Goal: Task Accomplishment & Management: Use online tool/utility

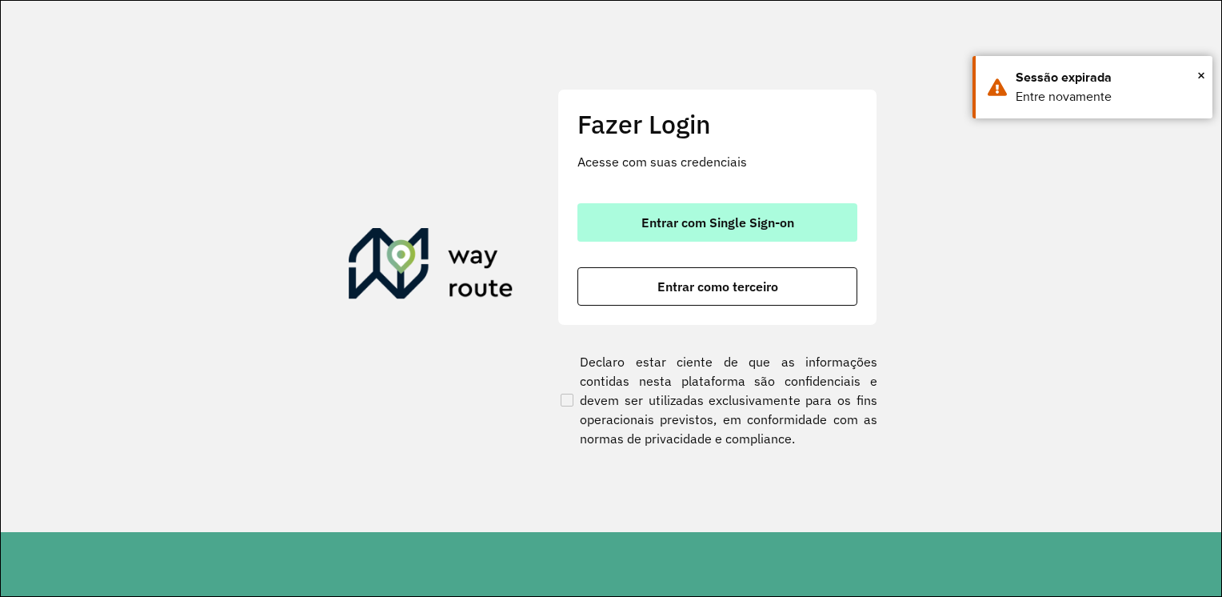
click at [649, 228] on span "Entrar com Single Sign-on" at bounding box center [717, 222] width 153 height 13
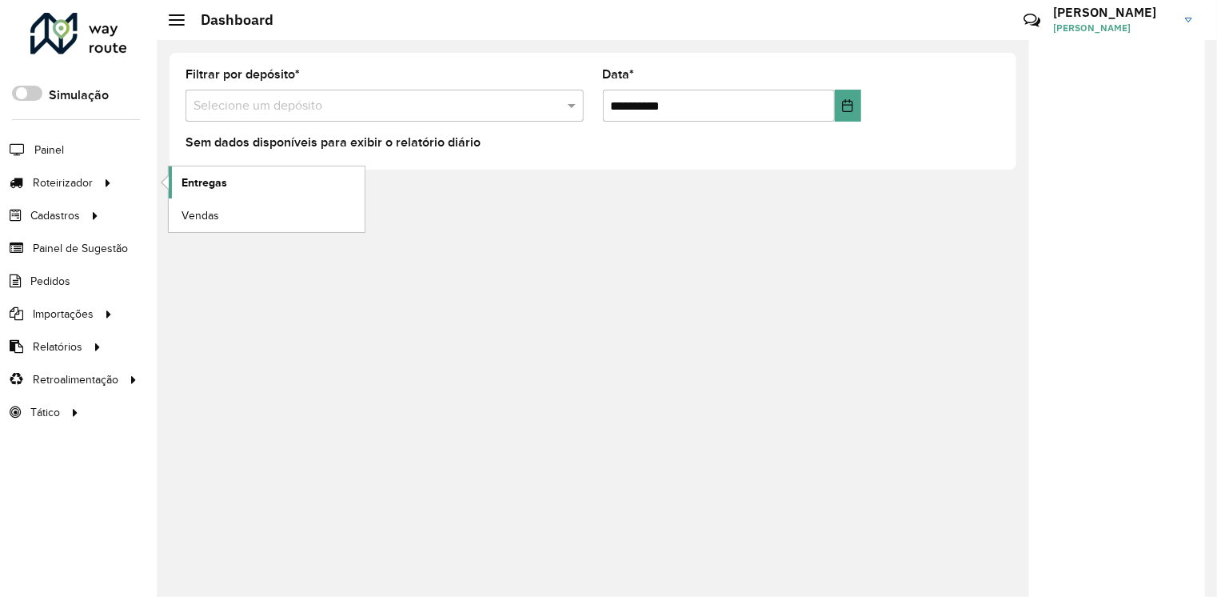
click at [207, 179] on span "Entregas" at bounding box center [205, 182] width 46 height 17
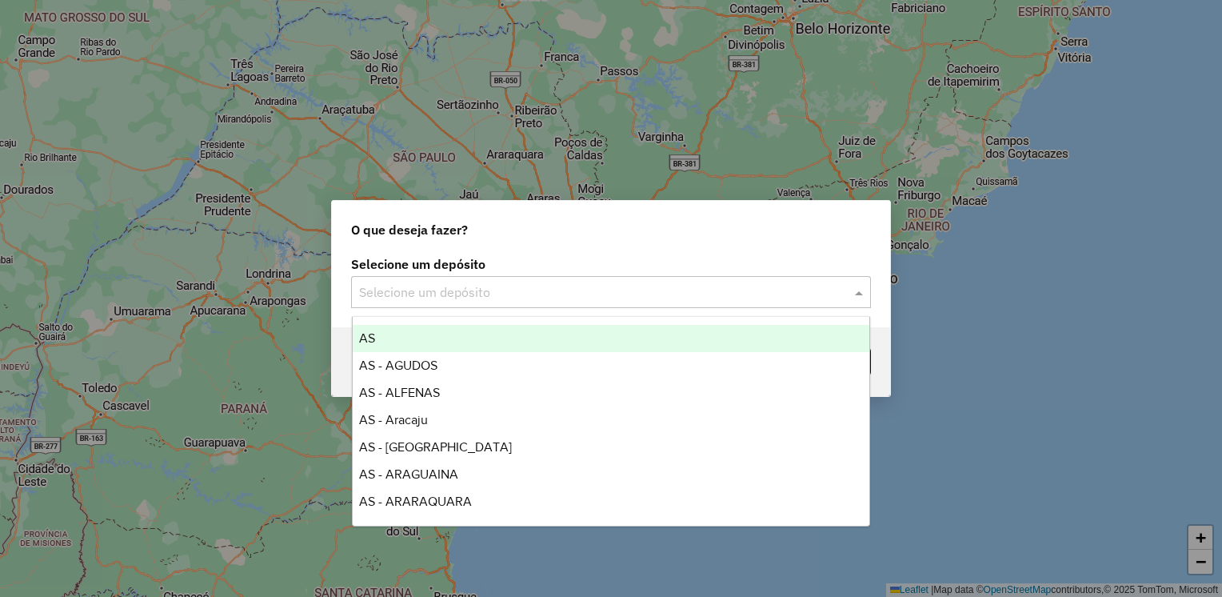
click at [476, 295] on input "text" at bounding box center [595, 292] width 472 height 19
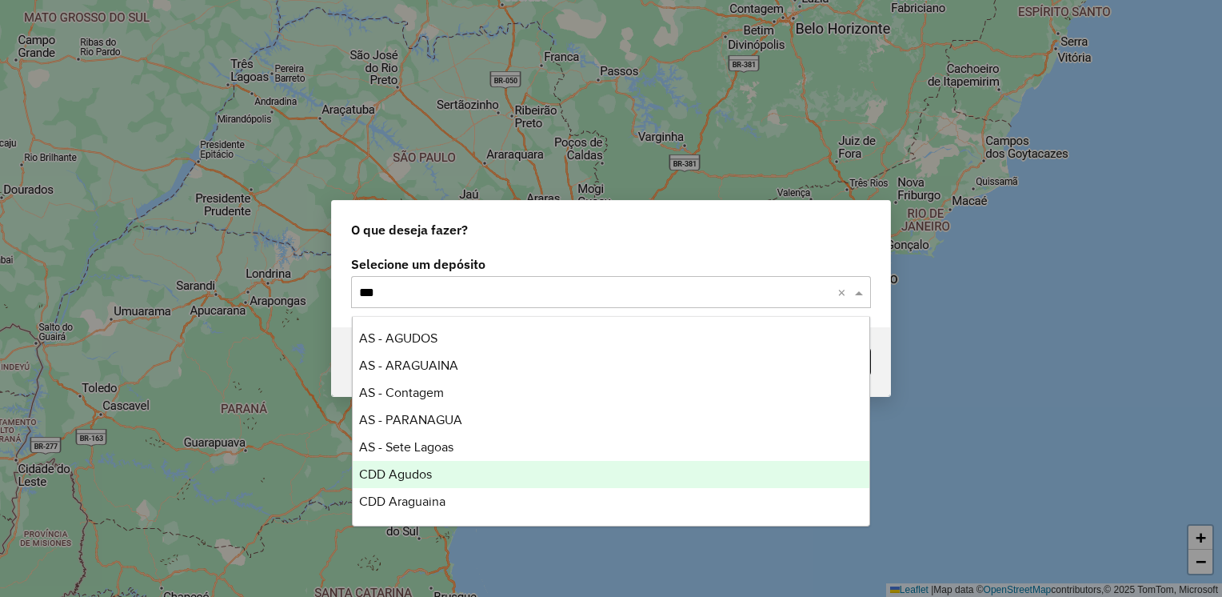
type input "****"
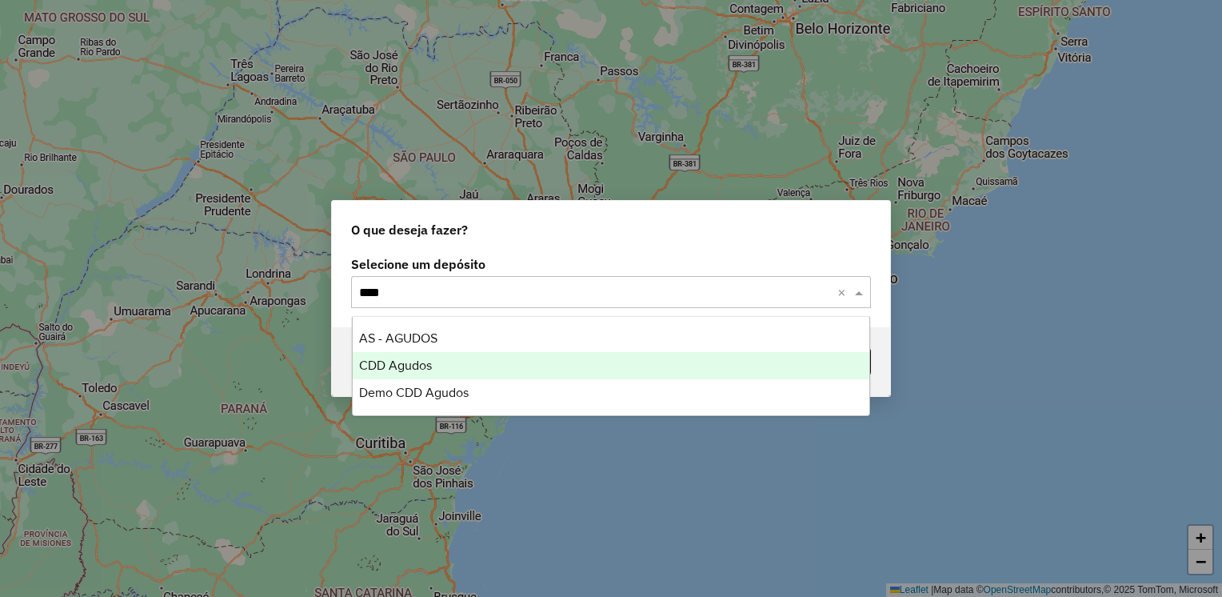
click at [418, 368] on span "CDD Agudos" at bounding box center [395, 365] width 73 height 14
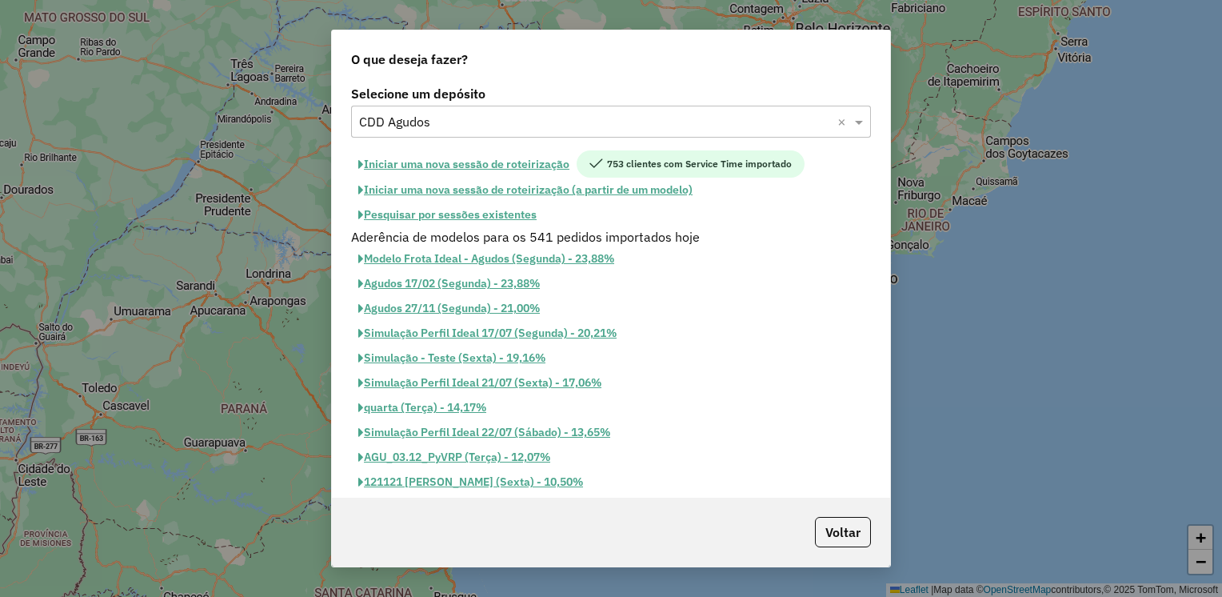
click at [479, 208] on button "Pesquisar por sessões existentes" at bounding box center [447, 214] width 193 height 25
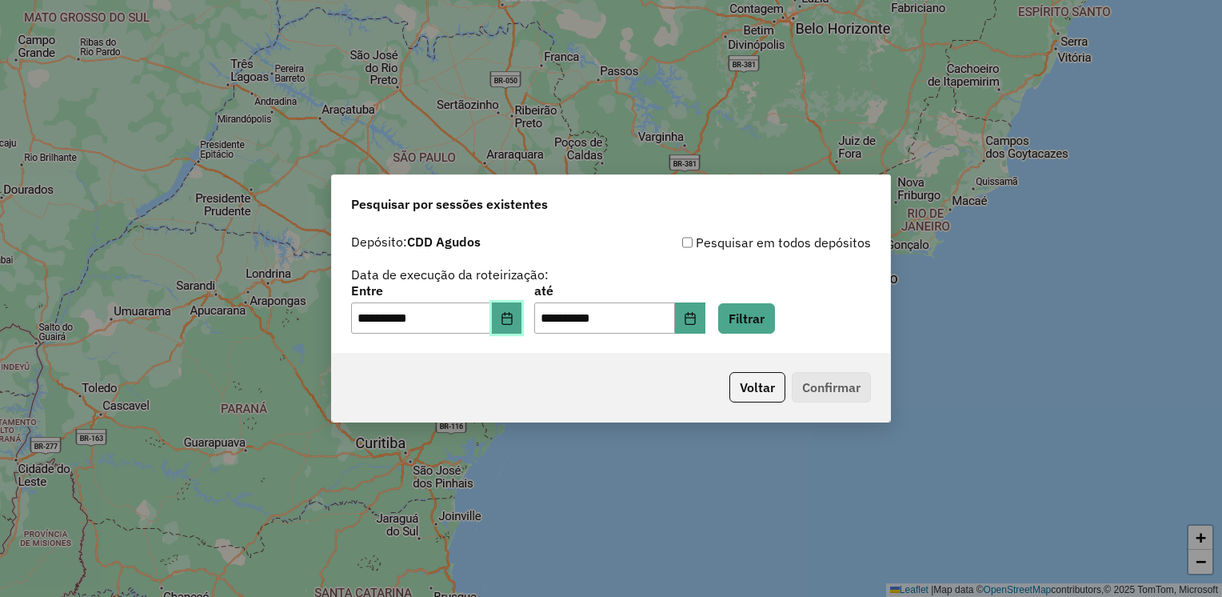
click at [515, 310] on button "Choose Date" at bounding box center [507, 318] width 30 height 32
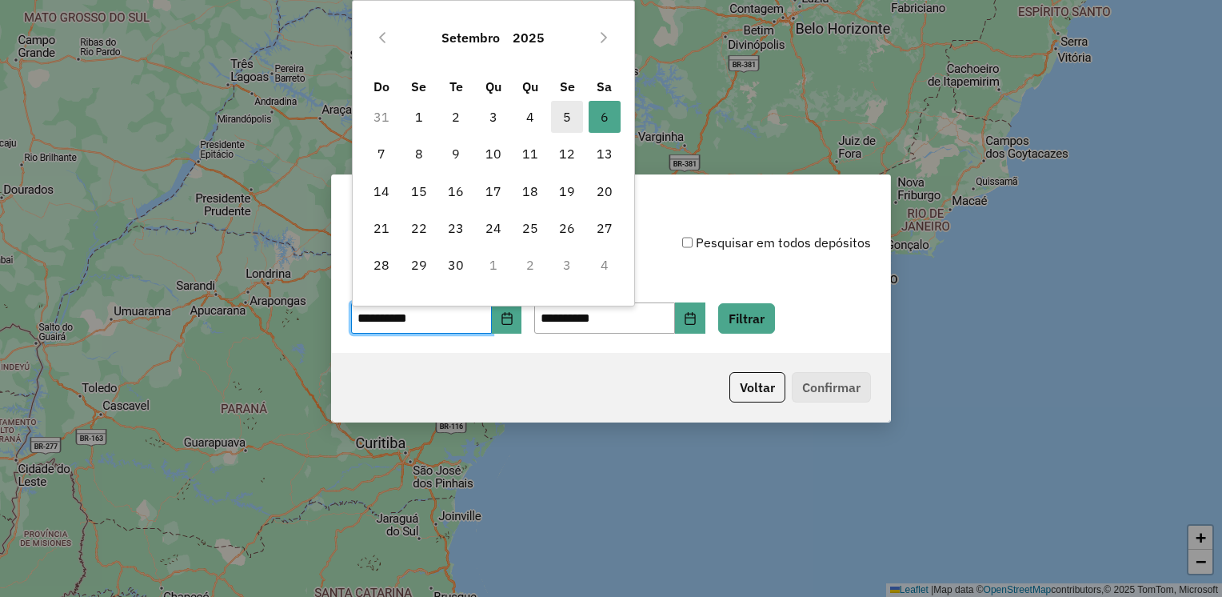
click at [568, 113] on span "5" at bounding box center [567, 117] width 32 height 32
type input "**********"
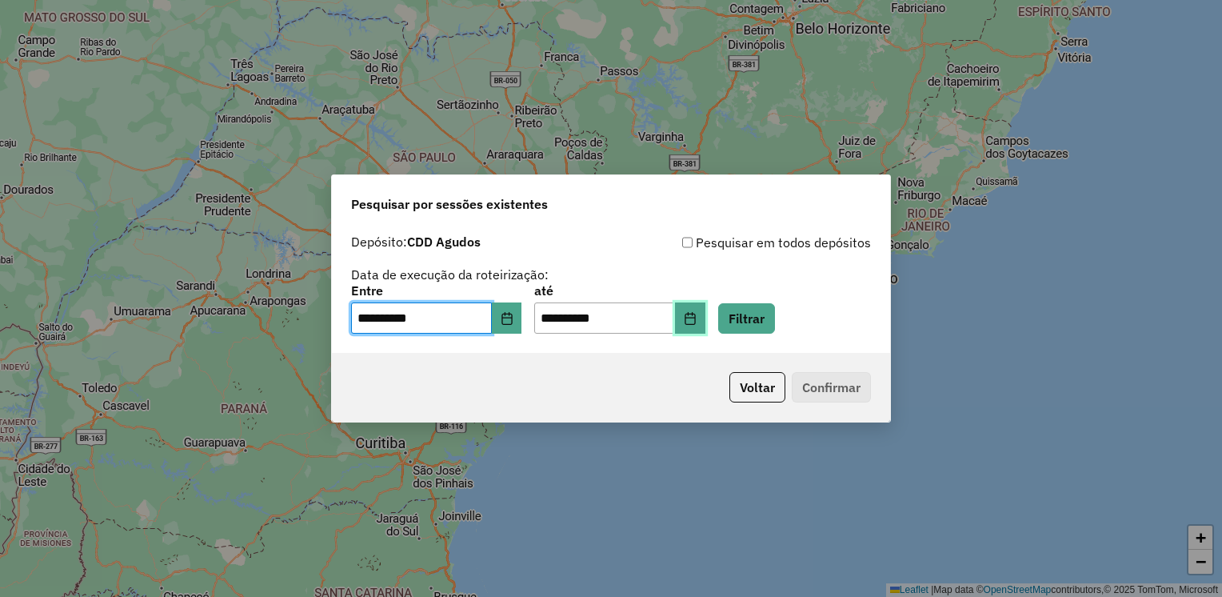
click at [695, 324] on icon "Choose Date" at bounding box center [690, 318] width 10 height 13
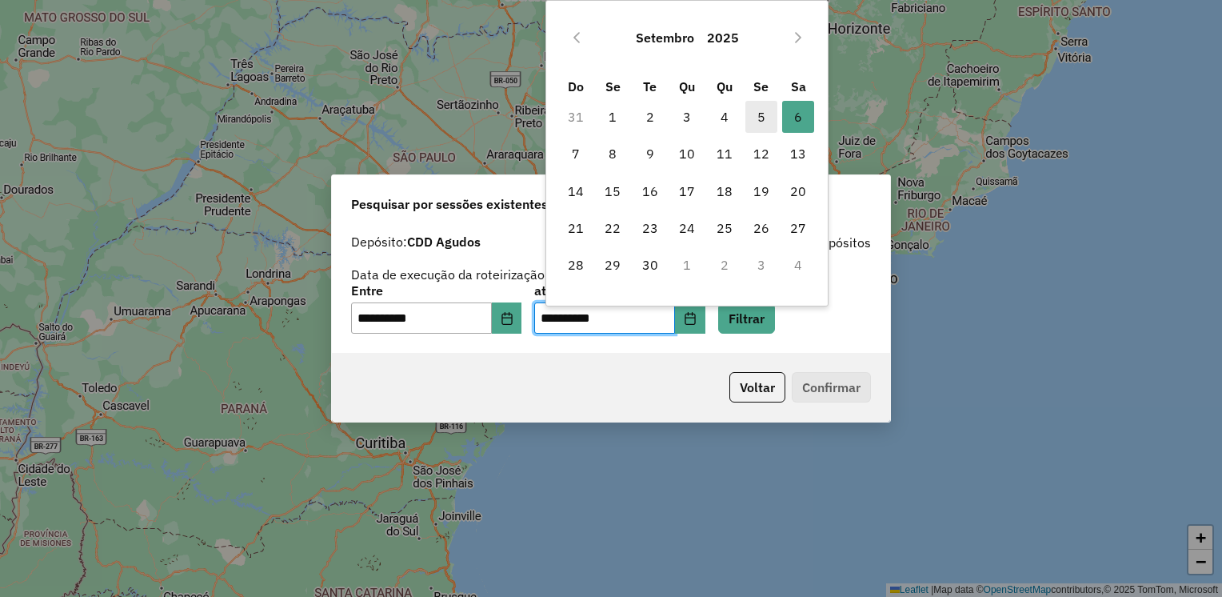
click at [765, 118] on span "5" at bounding box center [761, 117] width 32 height 32
type input "**********"
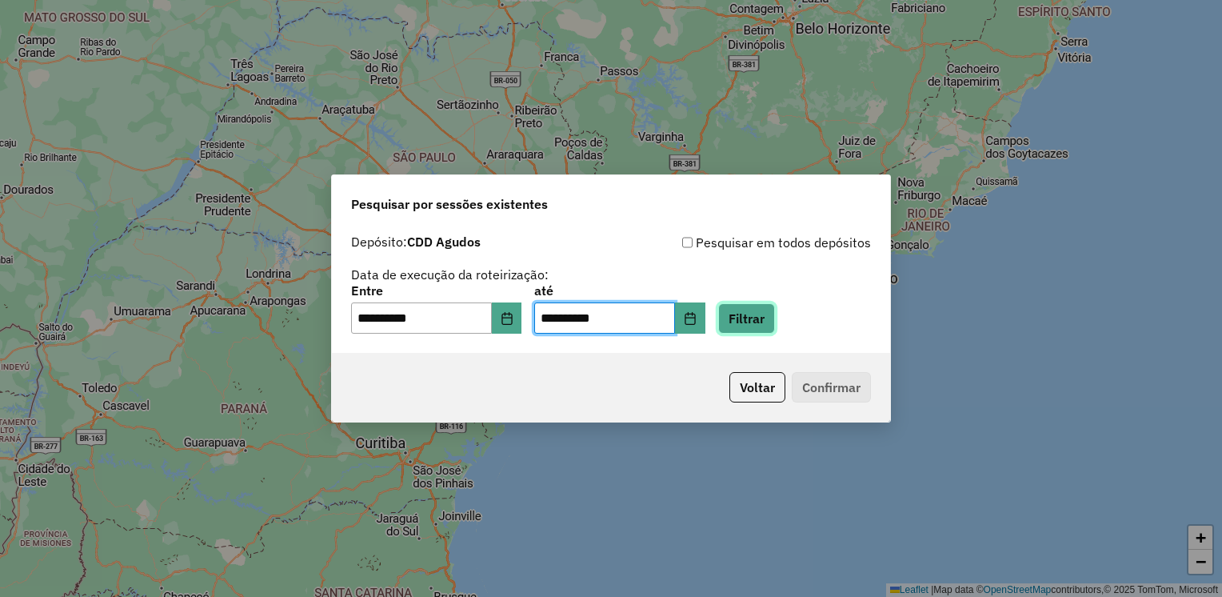
click at [775, 321] on button "Filtrar" at bounding box center [746, 318] width 57 height 30
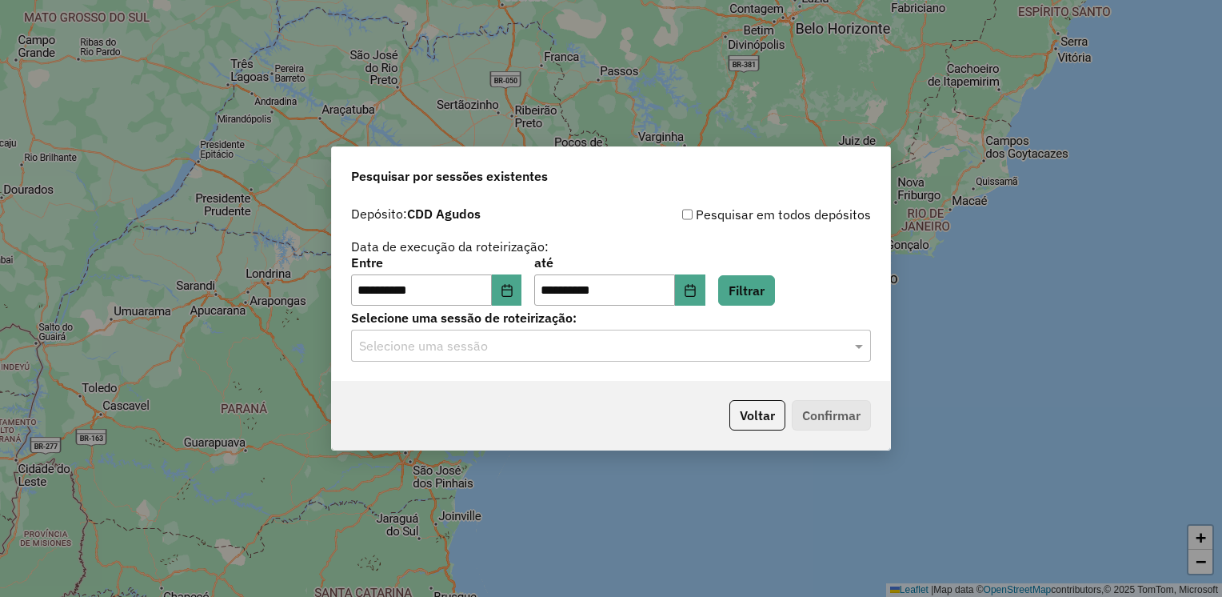
click at [761, 344] on input "text" at bounding box center [595, 346] width 472 height 19
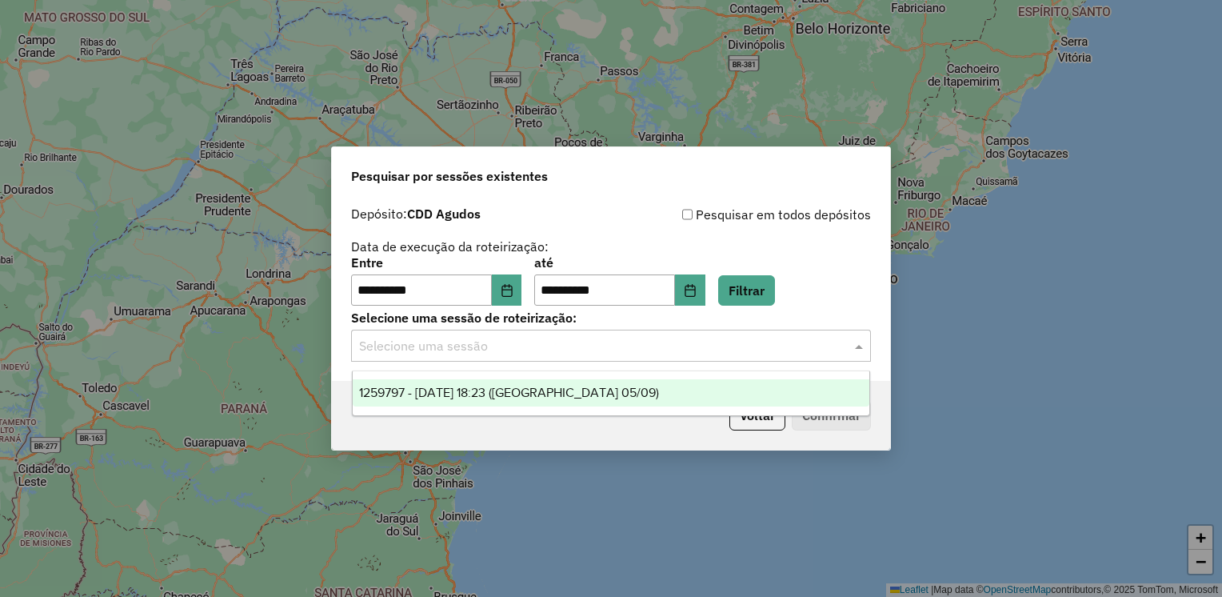
click at [613, 382] on div "1259797 - 05/09/2025 18:23 (Agudos 05/09)" at bounding box center [611, 392] width 517 height 27
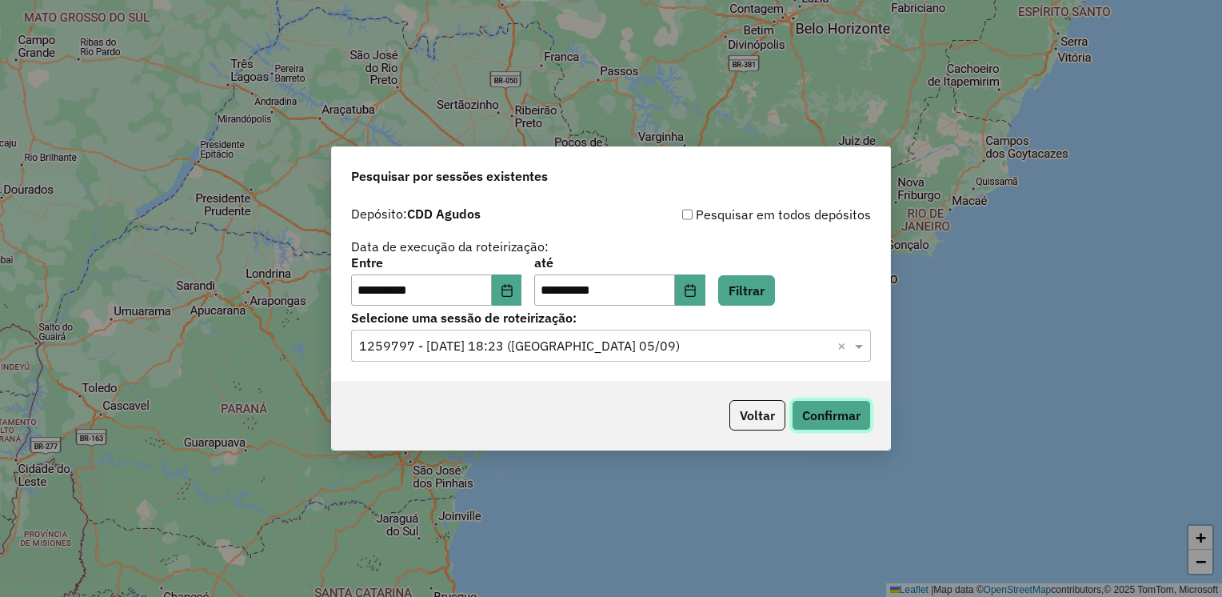
click at [820, 409] on button "Confirmar" at bounding box center [831, 415] width 79 height 30
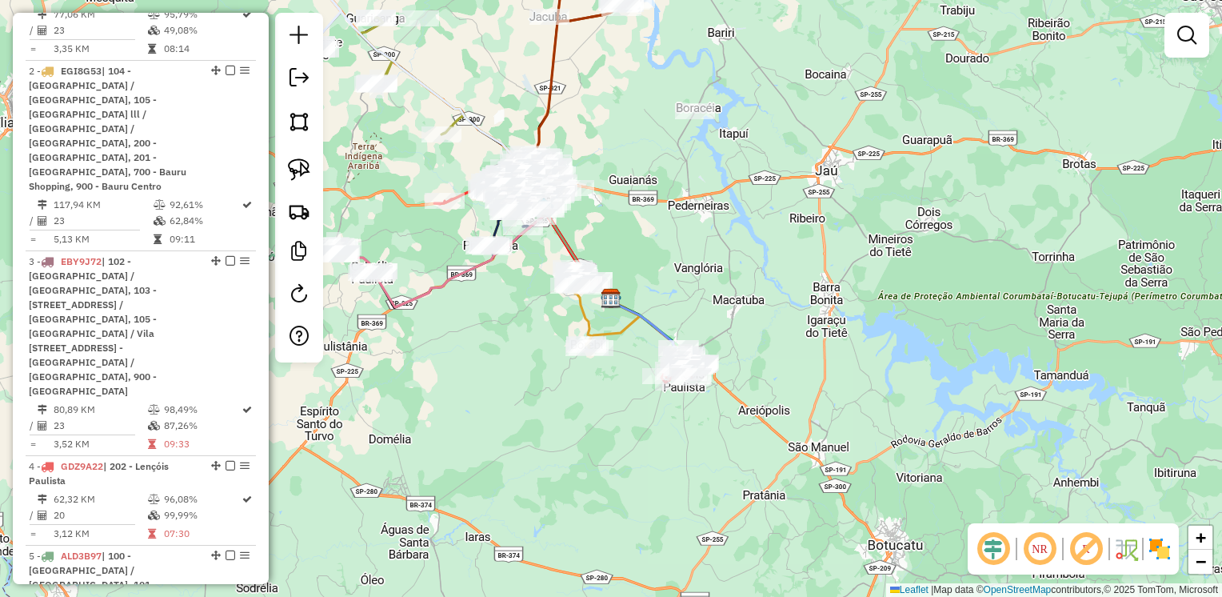
scroll to position [1120, 0]
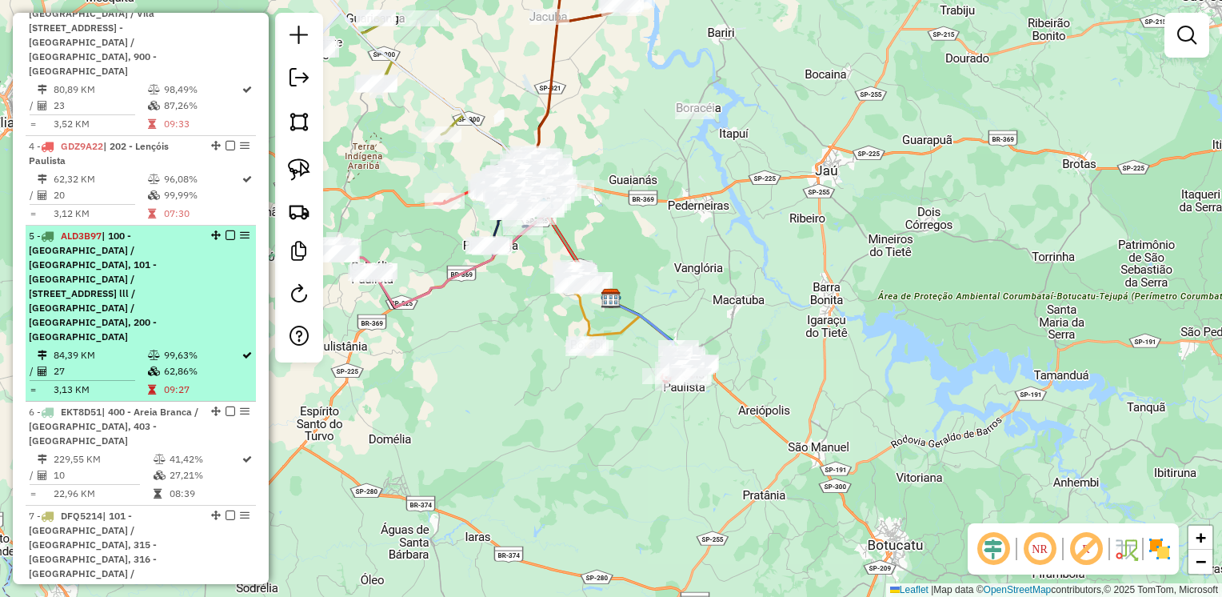
click at [126, 230] on span "| 100 - Parque das Nações / Parque Rossi, 101 - Nova Bauru / Parque São Geraldo…" at bounding box center [93, 286] width 128 height 113
select select "**********"
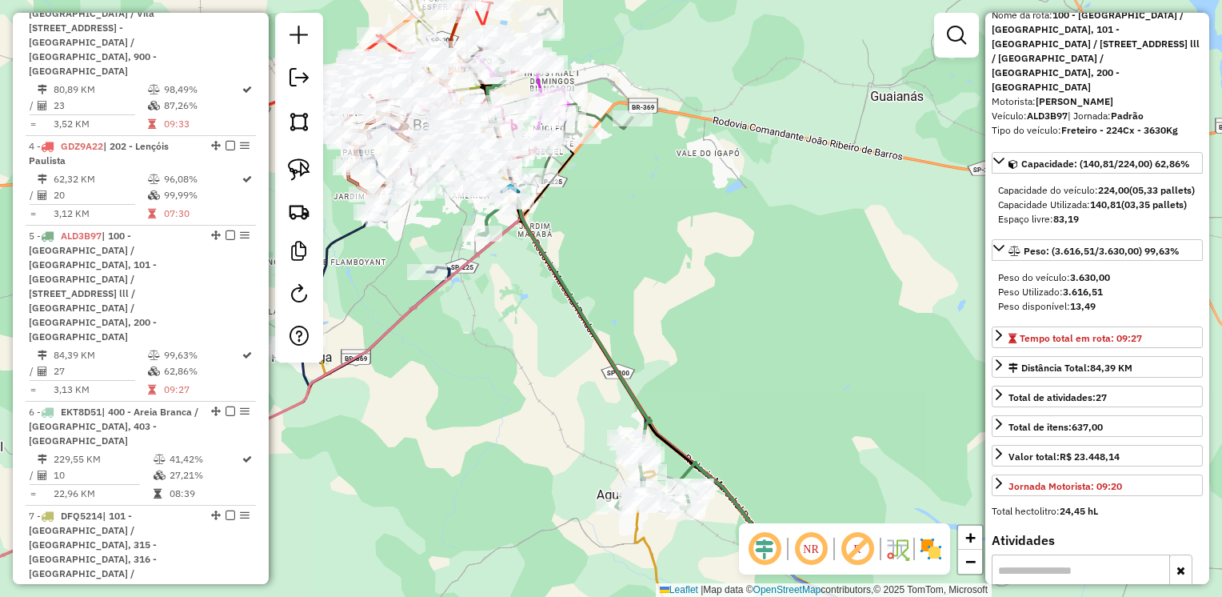
scroll to position [0, 0]
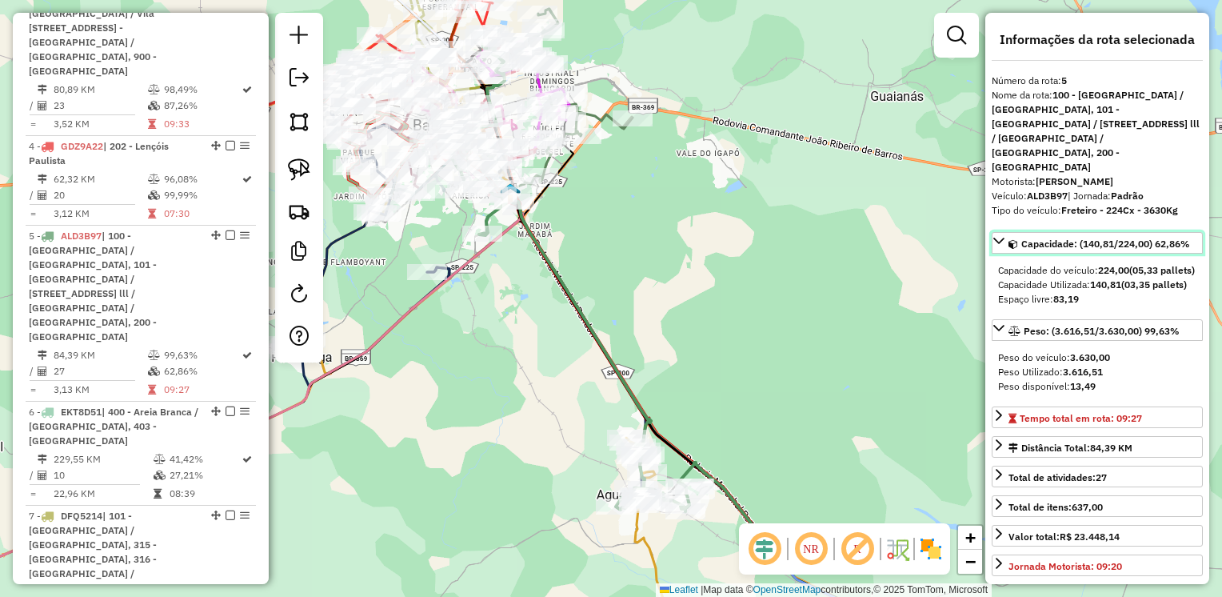
click at [999, 234] on icon at bounding box center [998, 240] width 13 height 13
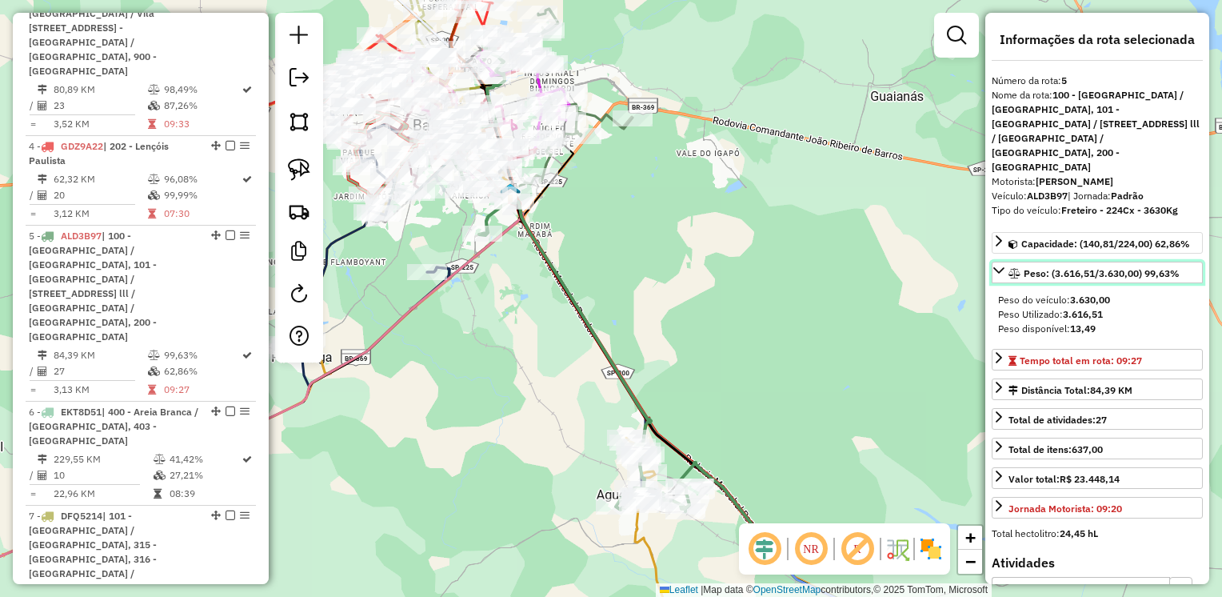
click at [997, 264] on icon at bounding box center [998, 270] width 13 height 13
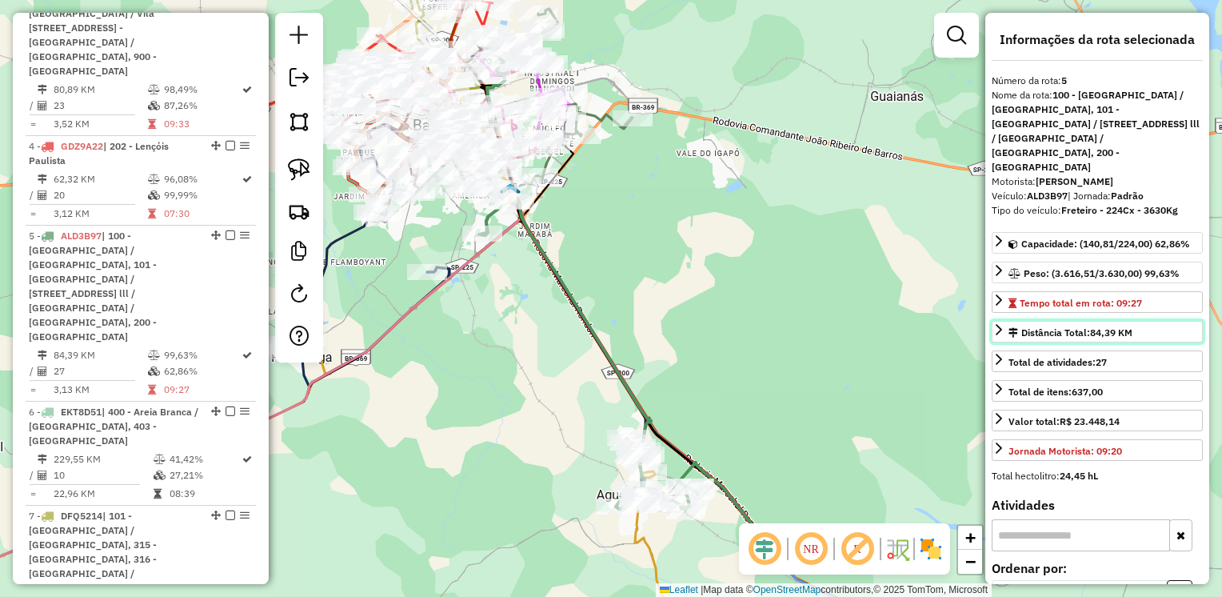
click at [995, 323] on icon at bounding box center [998, 329] width 13 height 13
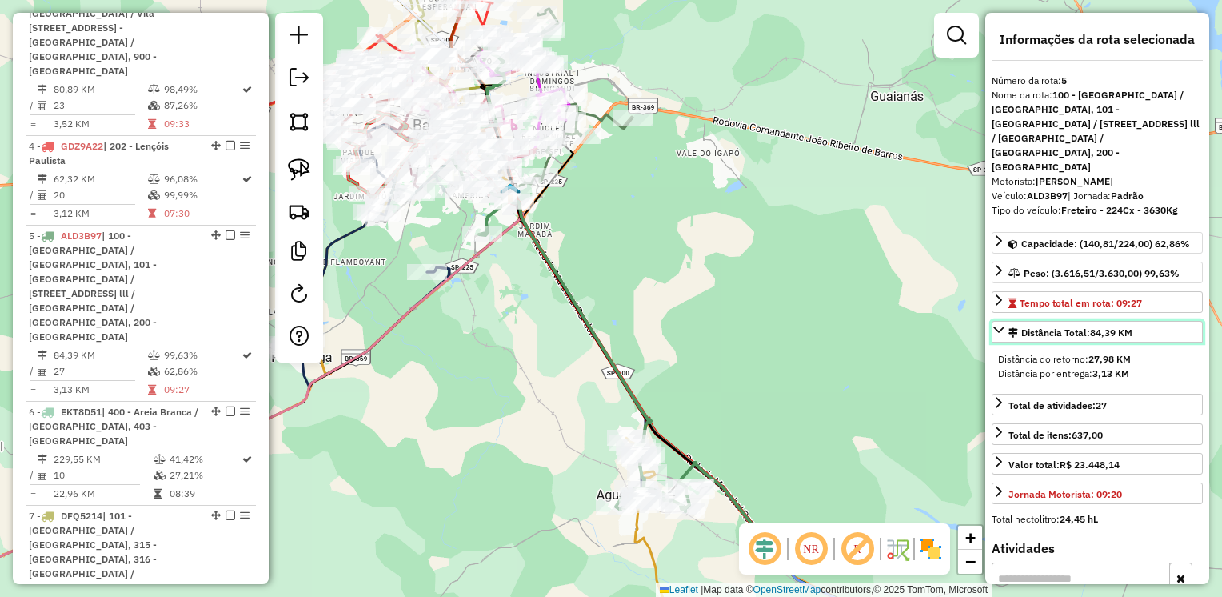
click at [996, 323] on icon at bounding box center [998, 329] width 13 height 13
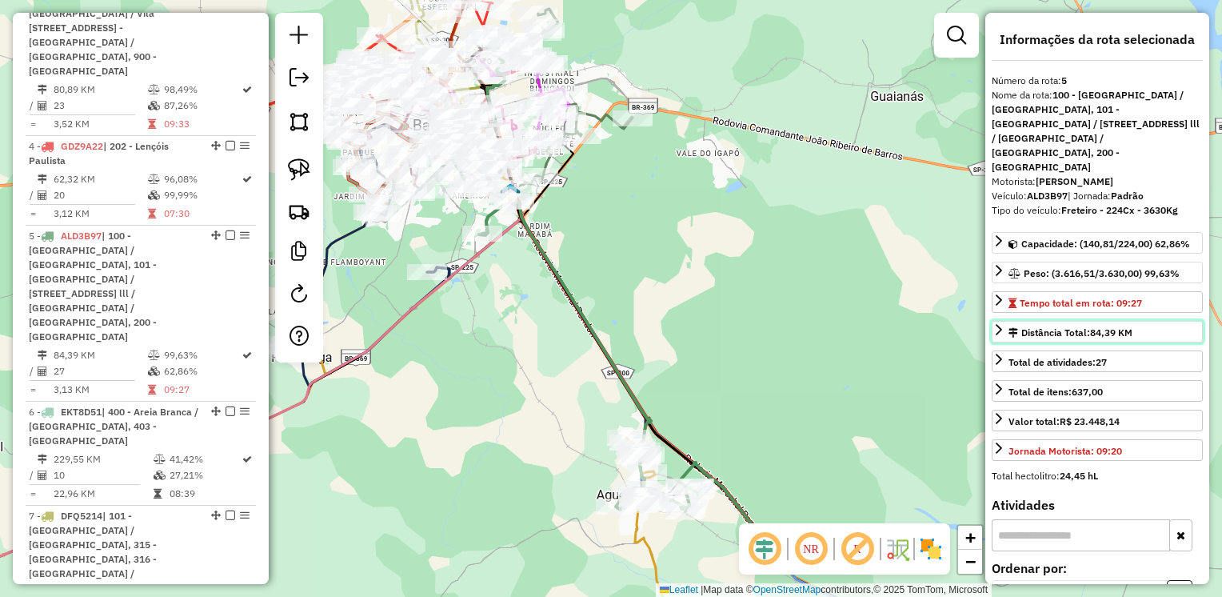
click at [998, 323] on icon at bounding box center [998, 329] width 13 height 13
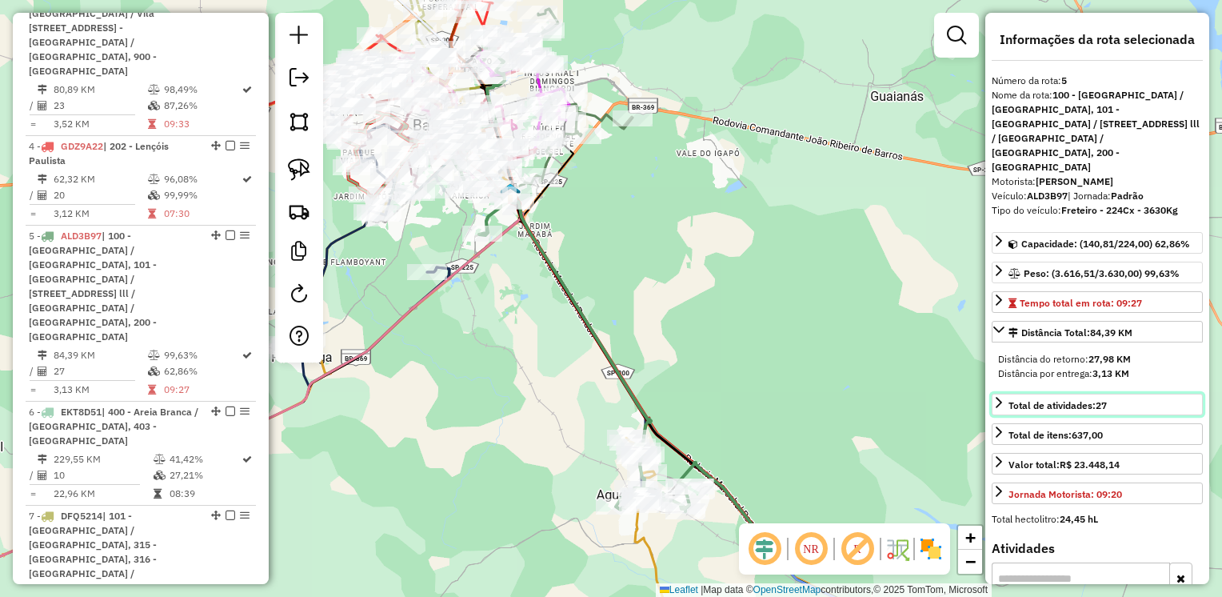
click at [993, 396] on icon at bounding box center [998, 402] width 13 height 13
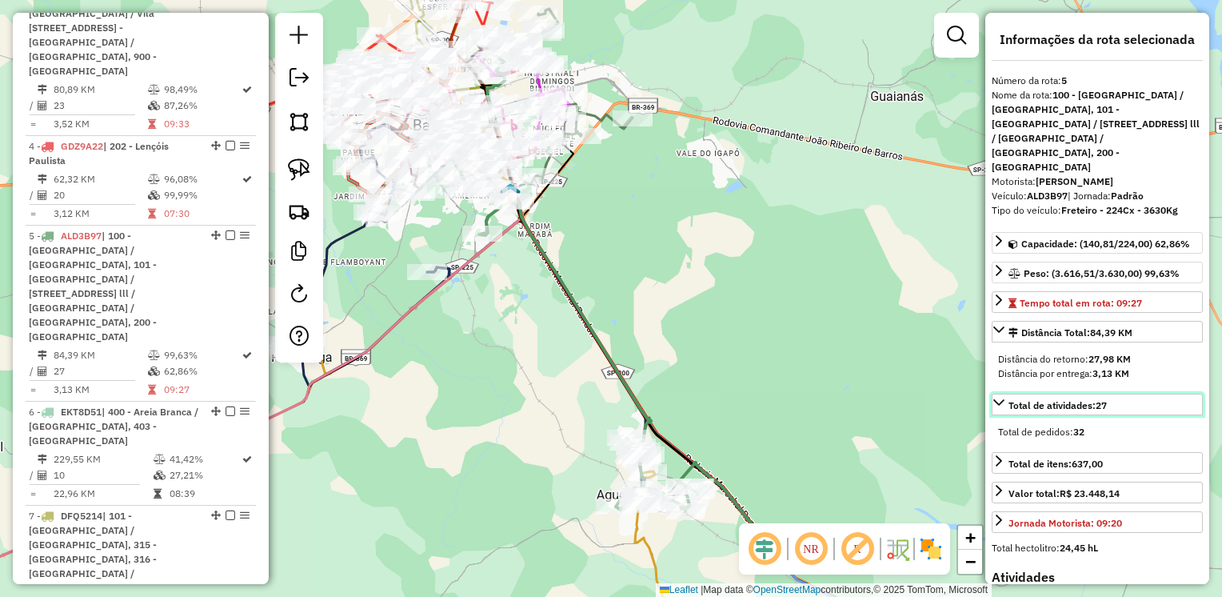
click at [993, 396] on icon at bounding box center [998, 402] width 13 height 13
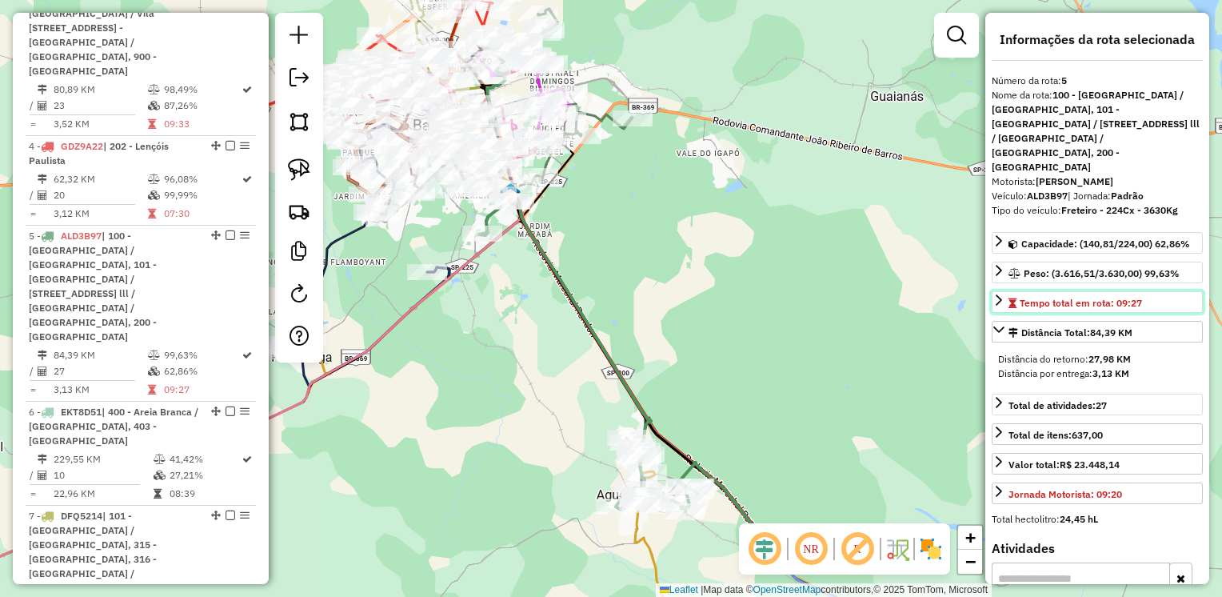
click at [999, 294] on icon at bounding box center [999, 299] width 6 height 11
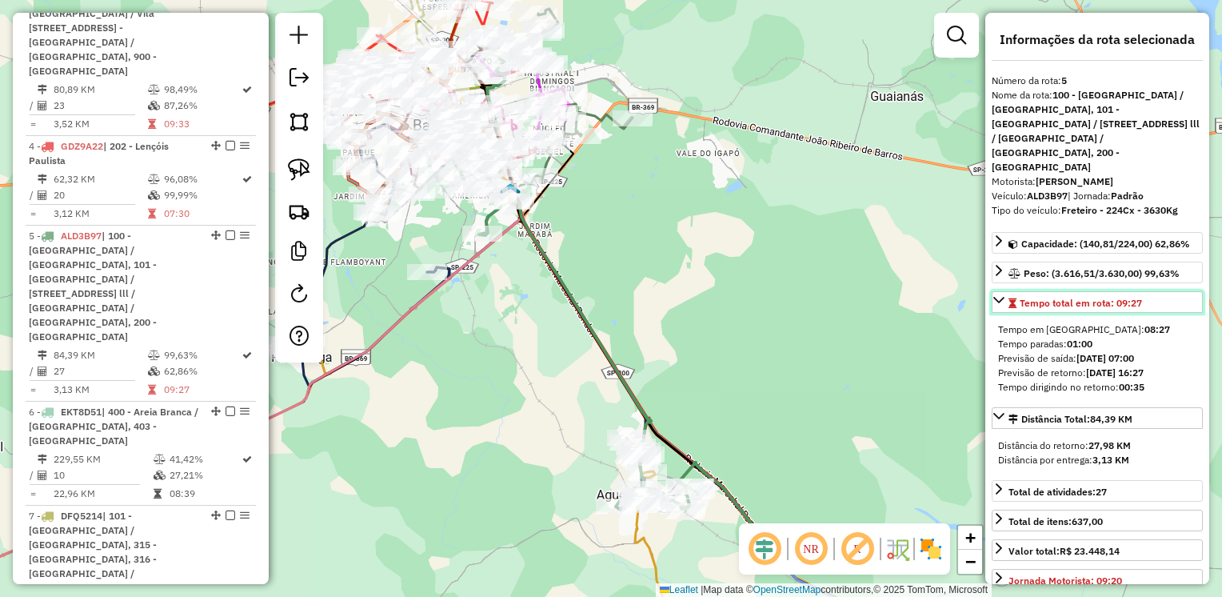
click at [999, 293] on icon at bounding box center [998, 299] width 13 height 13
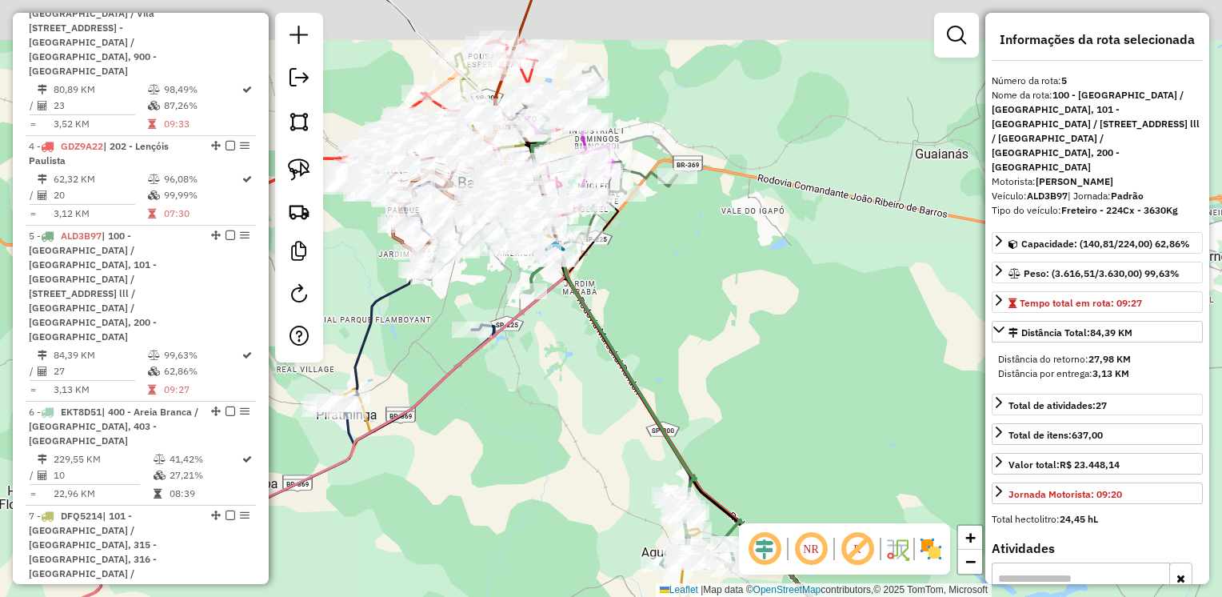
drag, startPoint x: 475, startPoint y: 339, endPoint x: 552, endPoint y: 389, distance: 91.4
click at [552, 389] on div "Janela de atendimento Grade de atendimento Capacidade Transportadoras Veículos …" at bounding box center [611, 298] width 1222 height 597
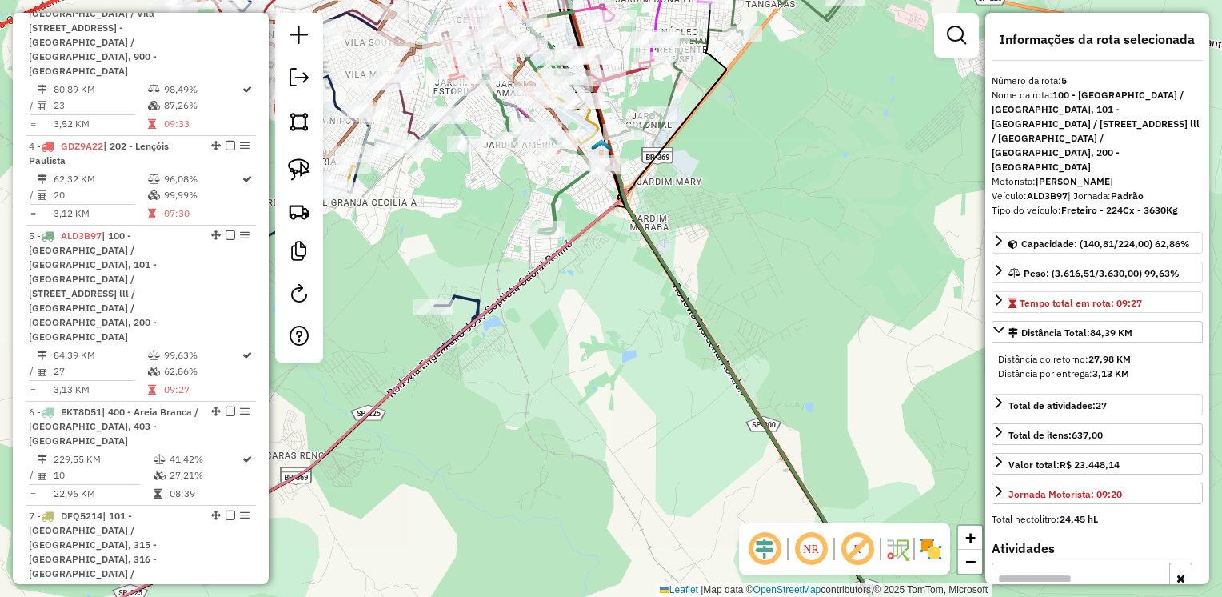
drag, startPoint x: 552, startPoint y: 353, endPoint x: 593, endPoint y: 441, distance: 96.6
click at [593, 441] on div "Janela de atendimento Grade de atendimento Capacidade Transportadoras Veículos …" at bounding box center [611, 298] width 1222 height 597
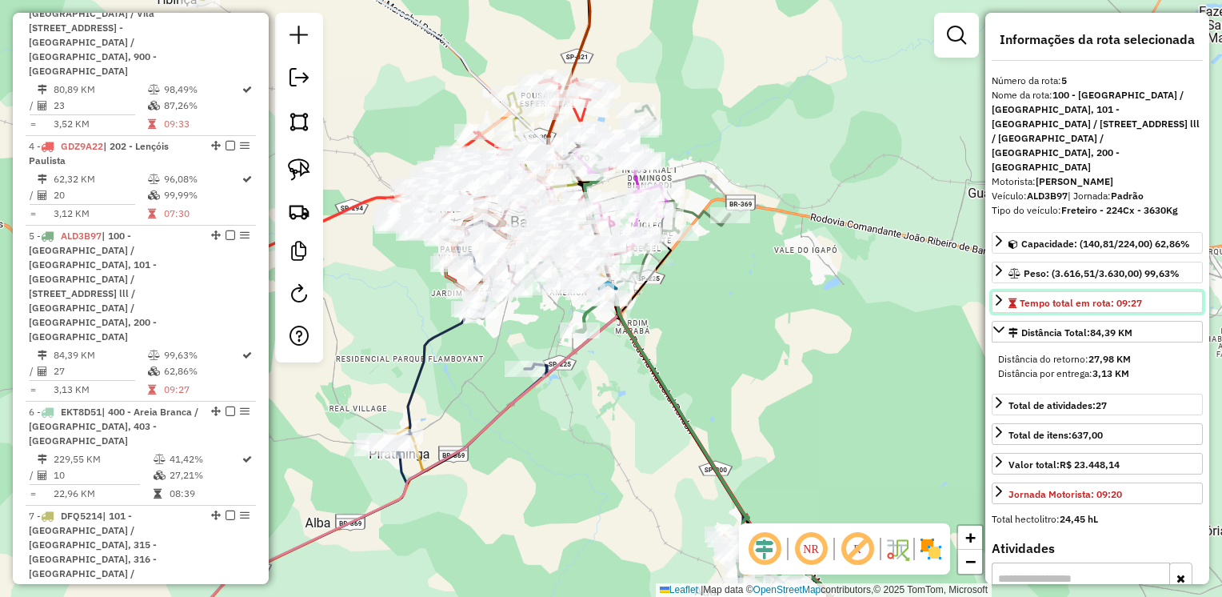
click at [1003, 293] on icon at bounding box center [998, 299] width 13 height 13
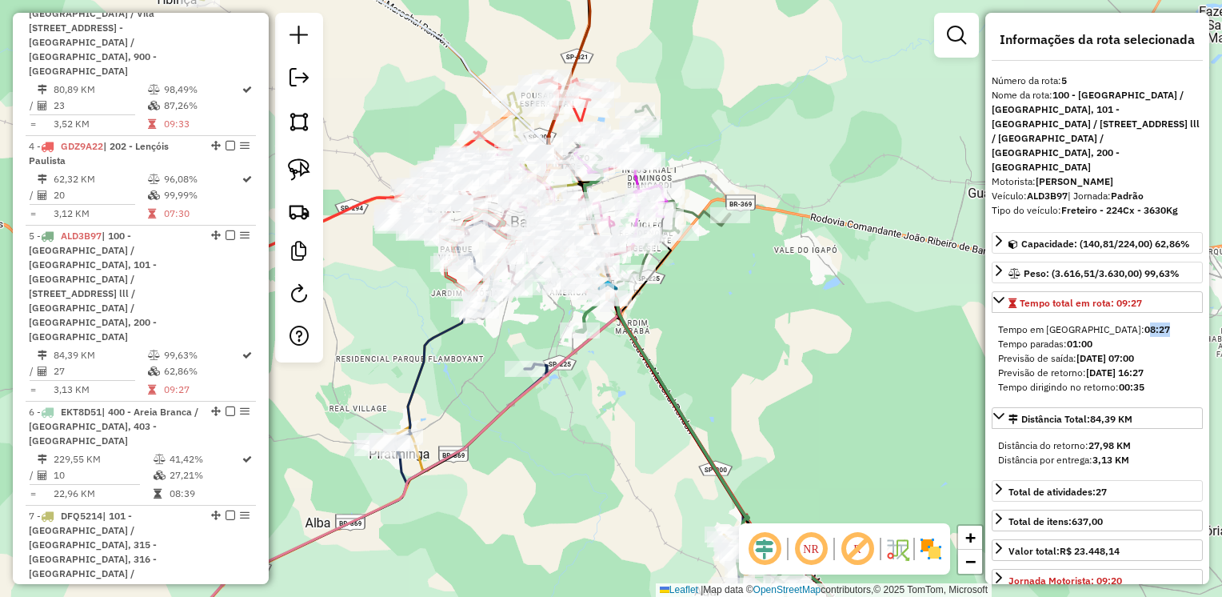
drag, startPoint x: 1100, startPoint y: 305, endPoint x: 1074, endPoint y: 300, distance: 27.0
click at [1074, 322] on div "Tempo em rota: 08:27" at bounding box center [1097, 329] width 198 height 14
click at [1068, 322] on div "Tempo em rota: 08:27" at bounding box center [1097, 329] width 198 height 14
drag, startPoint x: 1069, startPoint y: 296, endPoint x: 1096, endPoint y: 312, distance: 30.9
click at [1096, 316] on div "Tempo em rota: 08:27 Tempo paradas: 01:00 Previsão de saída: 05/09/2025 07:00 P…" at bounding box center [1097, 358] width 211 height 85
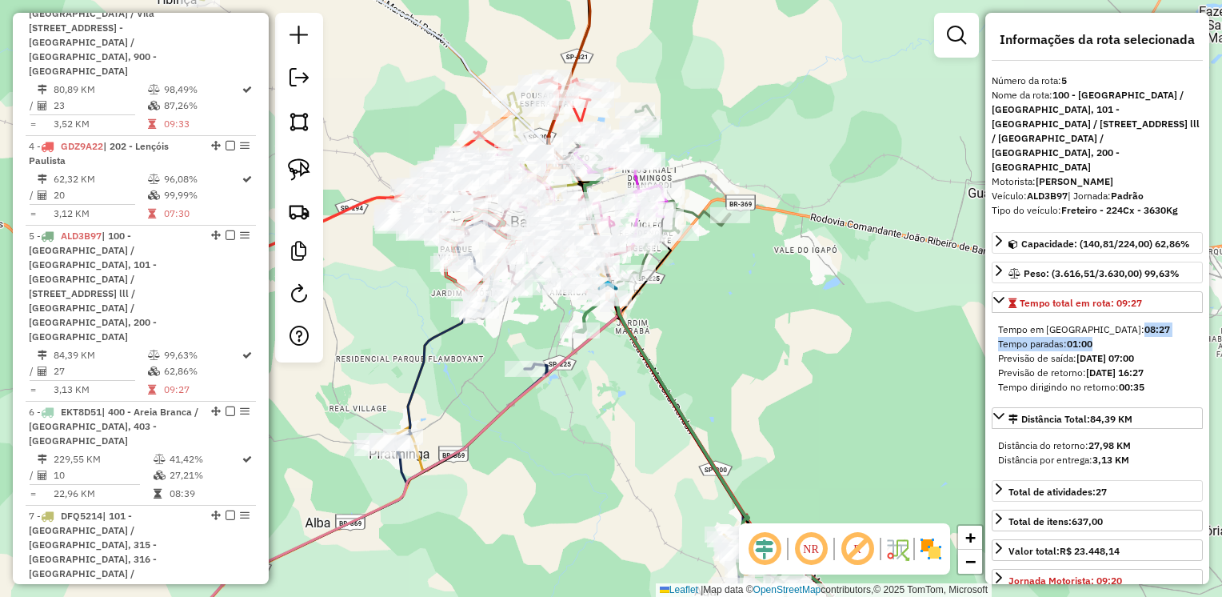
drag, startPoint x: 1096, startPoint y: 312, endPoint x: 1104, endPoint y: 317, distance: 10.4
click at [1104, 337] on div "Tempo paradas: 01:00" at bounding box center [1097, 344] width 198 height 14
click at [1096, 337] on div "Tempo paradas: 01:00" at bounding box center [1097, 344] width 198 height 14
drag, startPoint x: 1068, startPoint y: 300, endPoint x: 1094, endPoint y: 302, distance: 26.5
click at [1094, 322] on div "Tempo em rota: 08:27" at bounding box center [1097, 329] width 198 height 14
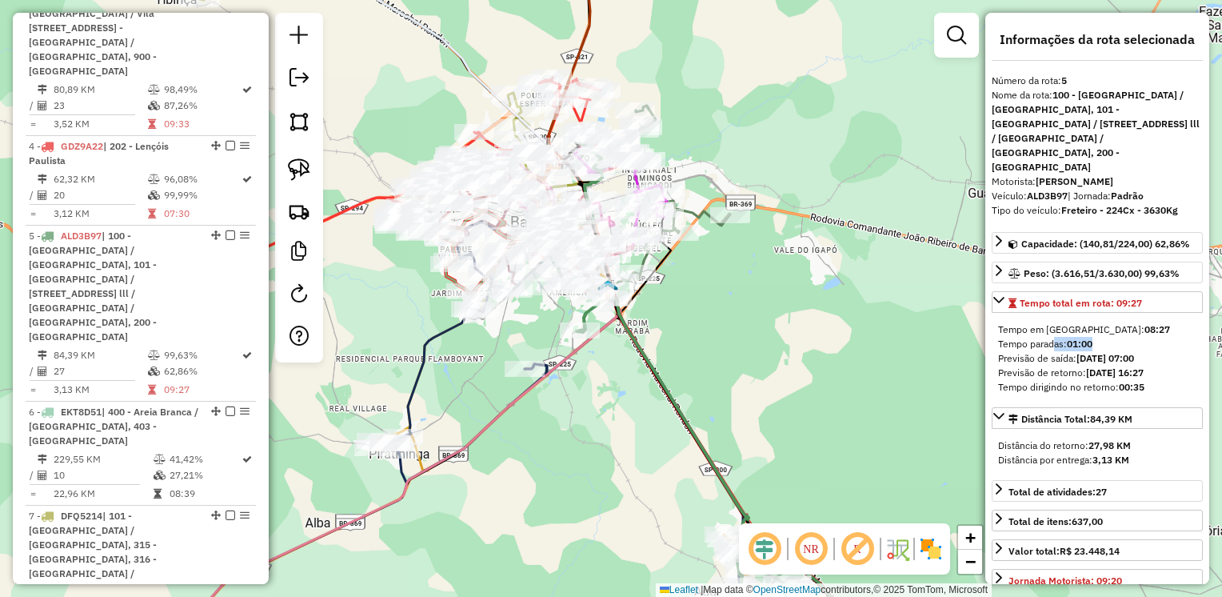
drag, startPoint x: 1107, startPoint y: 310, endPoint x: 1051, endPoint y: 317, distance: 56.4
click at [1051, 337] on div "Tempo paradas: 01:00" at bounding box center [1097, 344] width 198 height 14
drag, startPoint x: 1051, startPoint y: 317, endPoint x: 1098, endPoint y: 305, distance: 48.7
click at [1098, 322] on div "Tempo em rota: 08:27" at bounding box center [1097, 329] width 198 height 14
drag, startPoint x: 1090, startPoint y: 299, endPoint x: 1049, endPoint y: 299, distance: 40.8
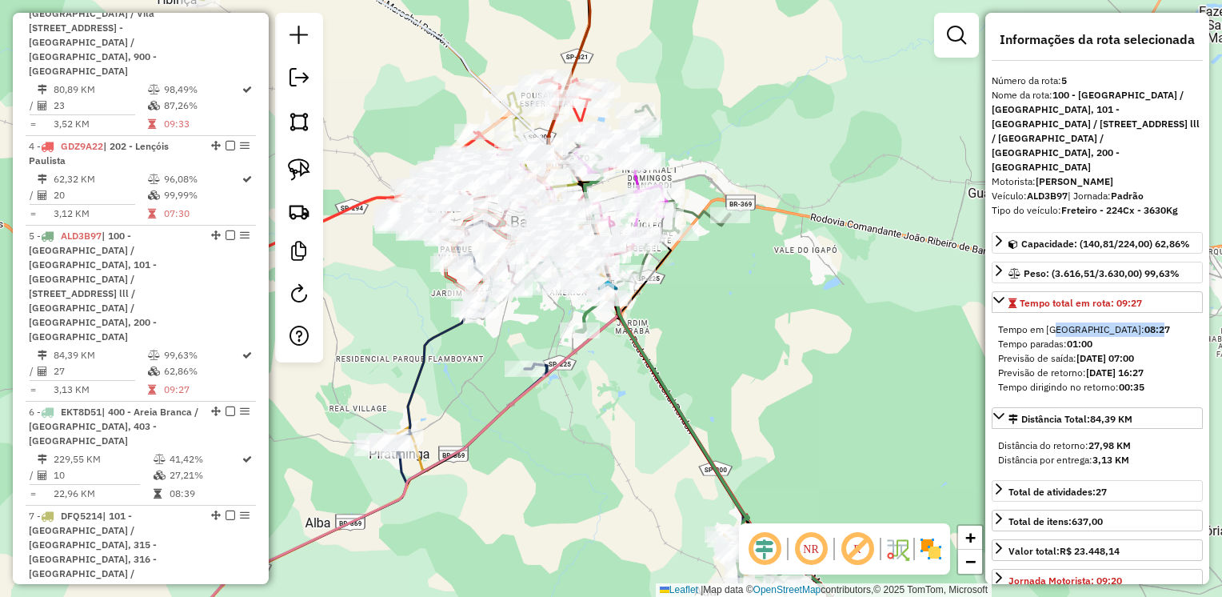
click at [1049, 322] on div "Tempo em rota: 08:27" at bounding box center [1097, 329] width 198 height 14
drag, startPoint x: 1049, startPoint y: 299, endPoint x: 1063, endPoint y: 306, distance: 15.4
click at [1063, 322] on div "Tempo em rota: 08:27" at bounding box center [1097, 329] width 198 height 14
click at [1084, 337] on div "Tempo paradas: 01:00" at bounding box center [1097, 344] width 198 height 14
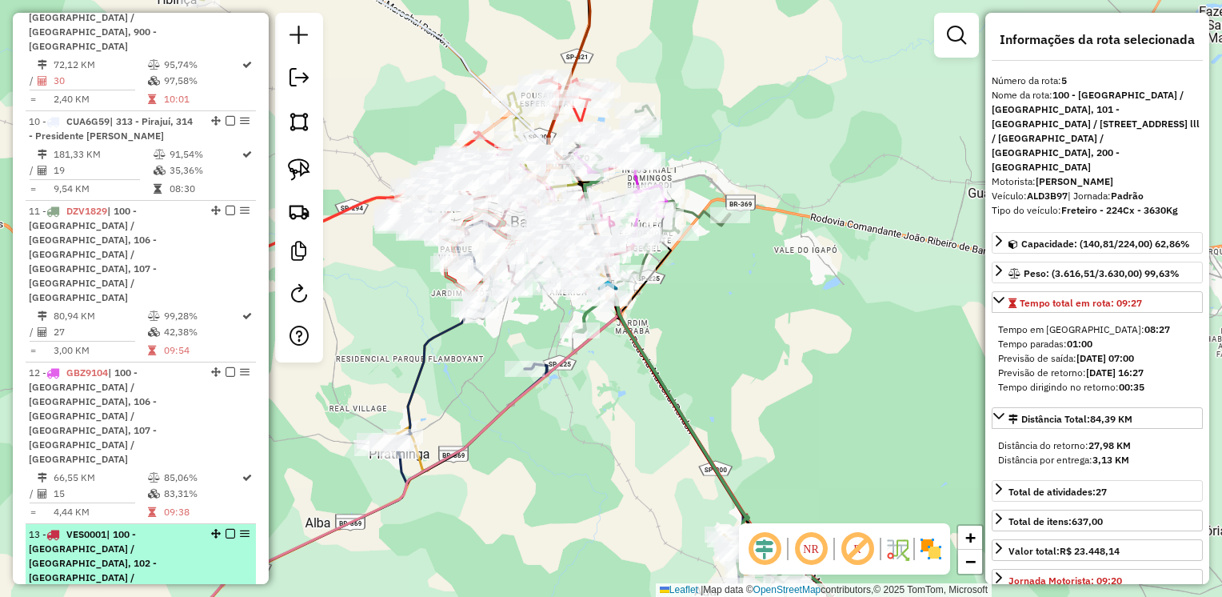
scroll to position [2079, 0]
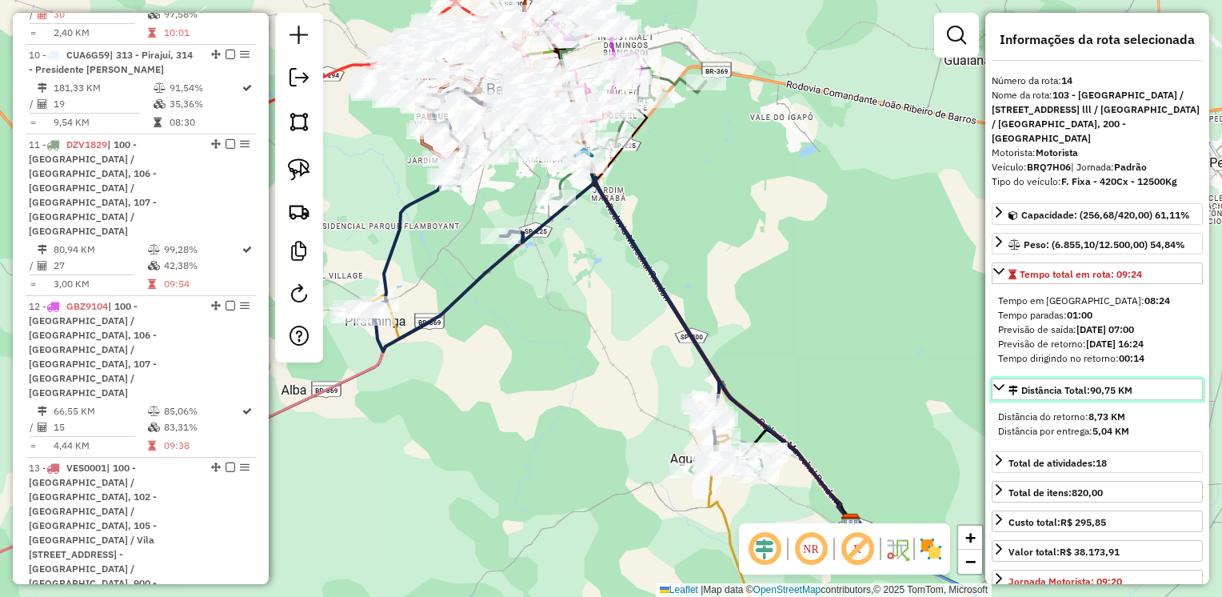
click at [1000, 382] on icon at bounding box center [998, 387] width 13 height 13
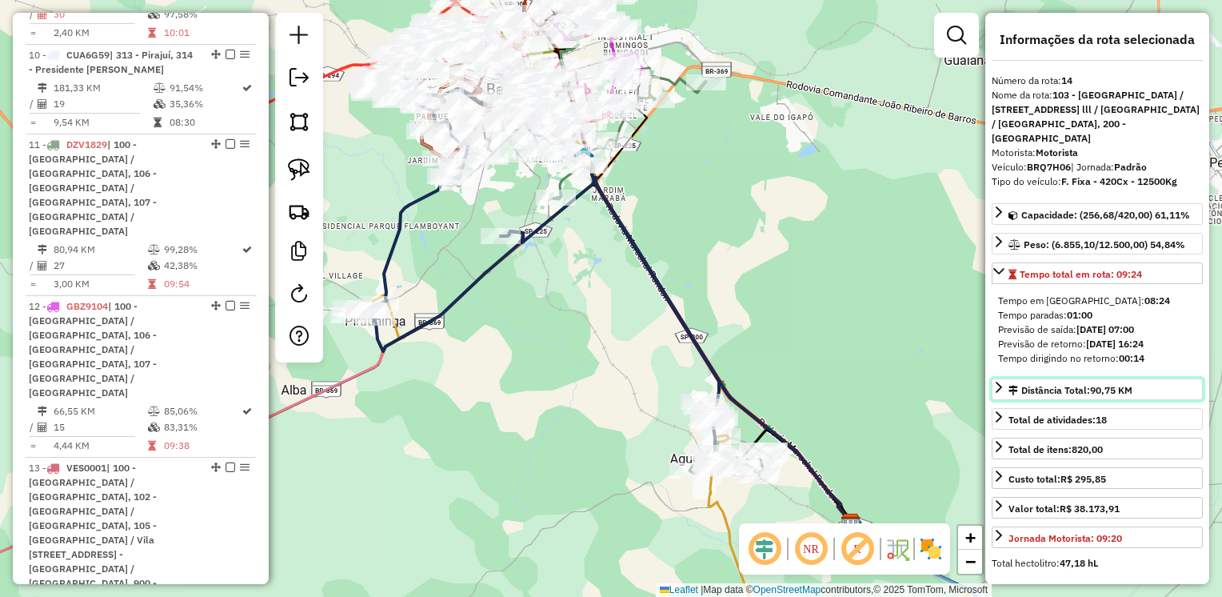
click at [1000, 382] on icon at bounding box center [998, 387] width 13 height 13
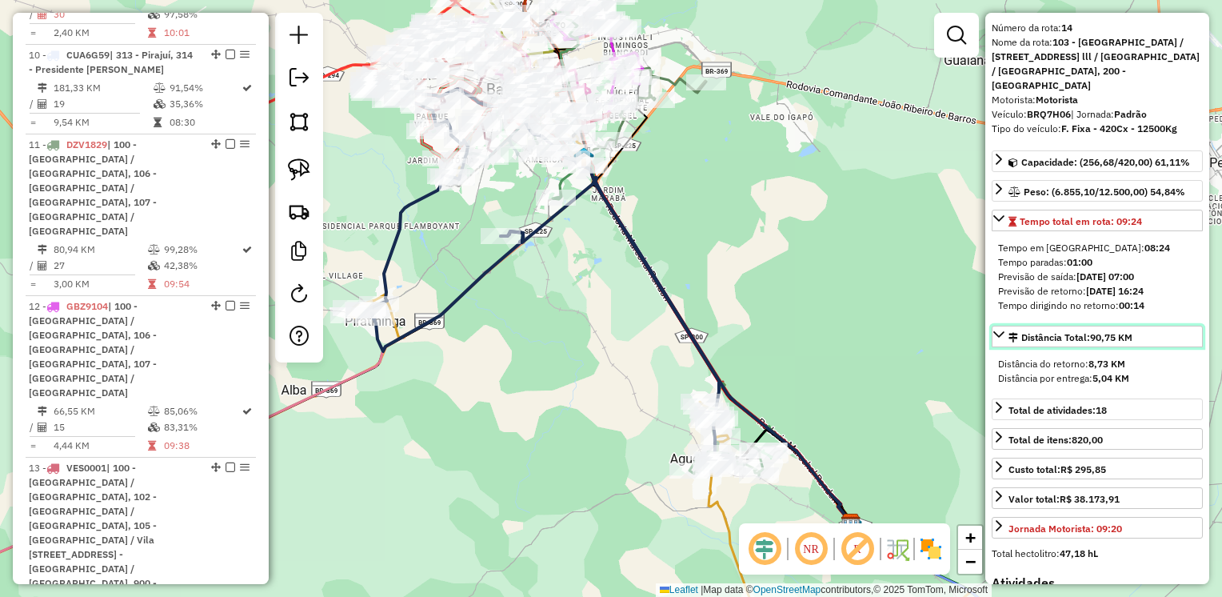
scroll to position [80, 0]
